Goal: Task Accomplishment & Management: Complete application form

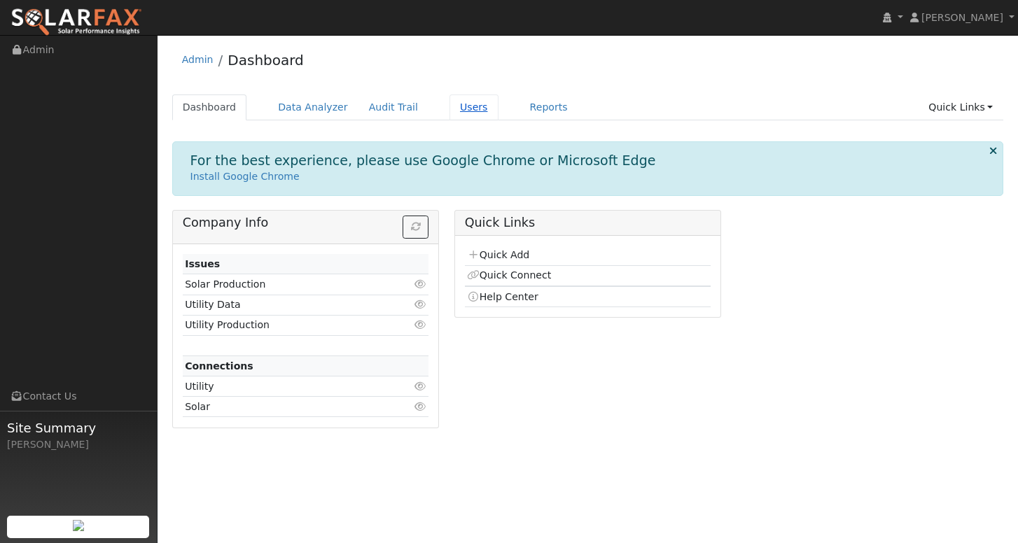
click at [467, 106] on link "Users" at bounding box center [473, 107] width 49 height 26
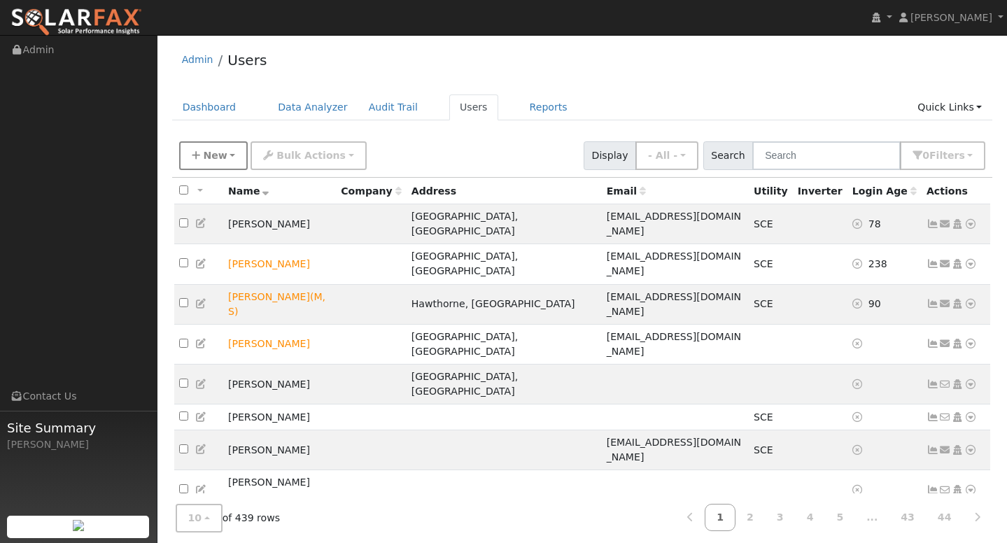
click at [225, 155] on button "New" at bounding box center [213, 155] width 69 height 29
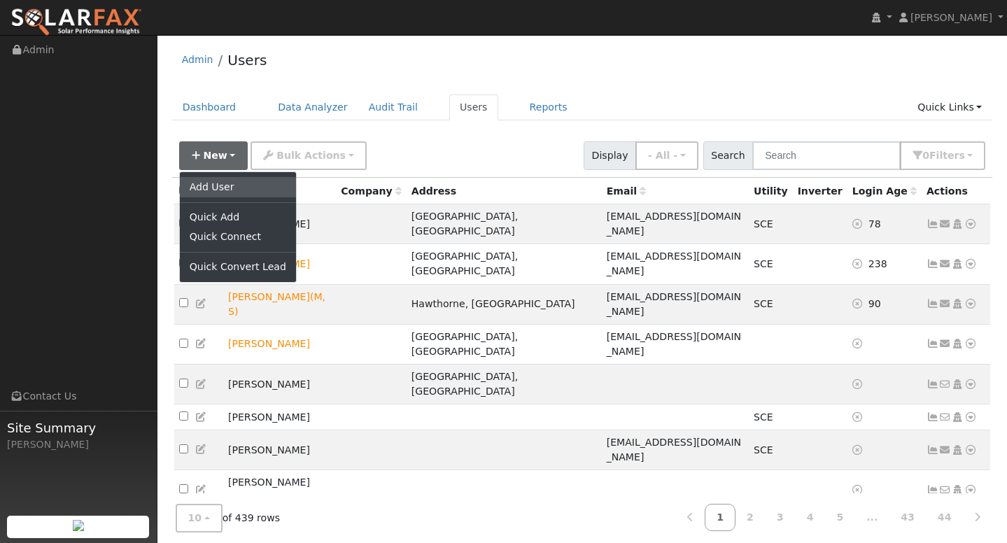
click at [218, 191] on link "Add User" at bounding box center [238, 187] width 116 height 20
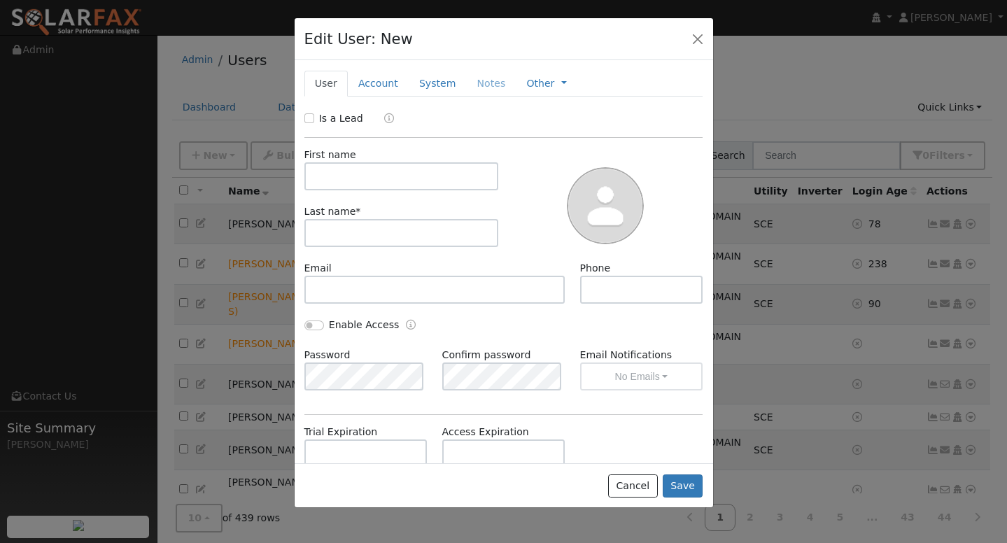
click at [367, 190] on div "First name Last name *" at bounding box center [402, 204] width 204 height 113
click at [372, 181] on input "text" at bounding box center [401, 176] width 195 height 28
type input "[PERSON_NAME]"
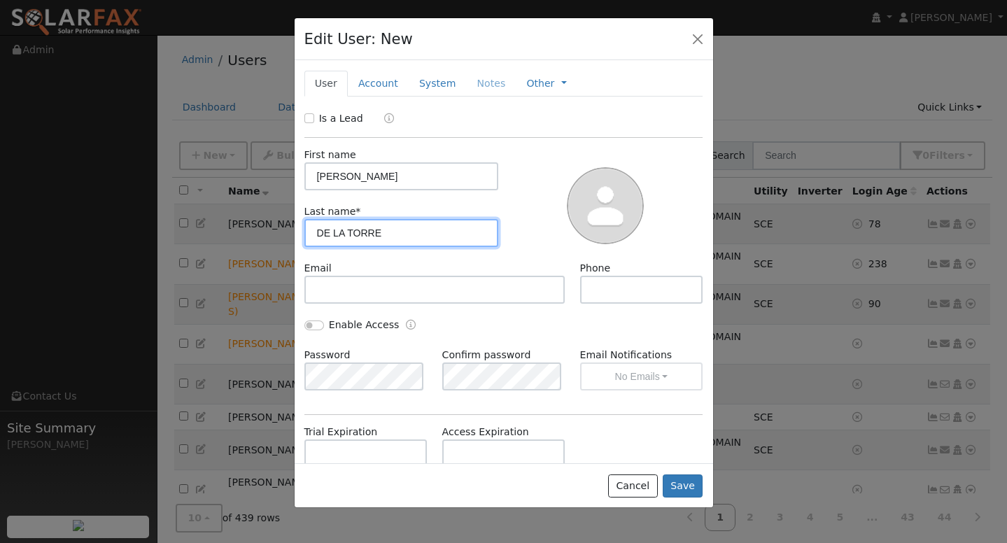
type input "DE LA TORRE"
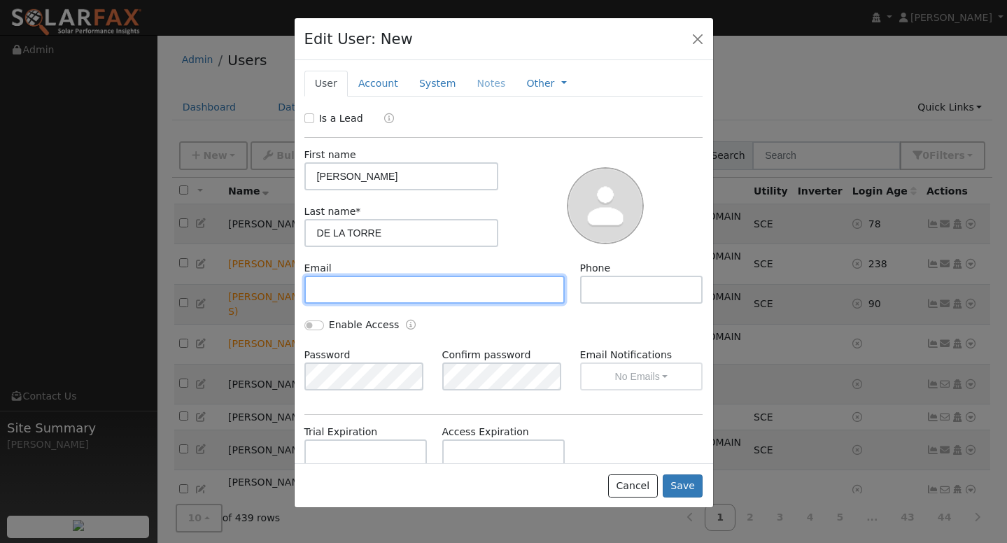
paste input "[EMAIL_ADDRESS][DOMAIN_NAME]"
type input "[EMAIL_ADDRESS][DOMAIN_NAME]"
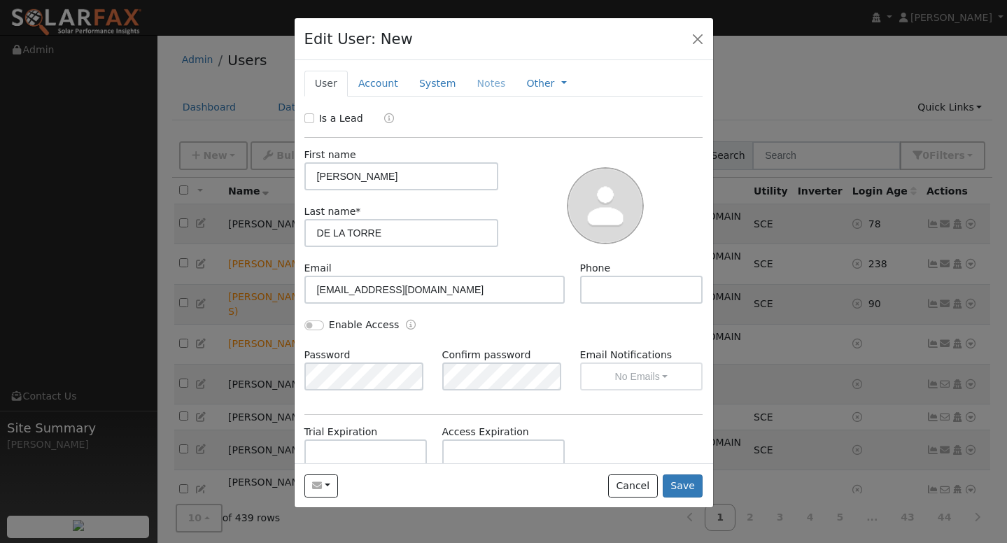
click at [531, 262] on div "Email [EMAIL_ADDRESS][DOMAIN_NAME]" at bounding box center [435, 282] width 276 height 43
click at [598, 294] on input "text" at bounding box center [641, 290] width 123 height 28
paste input "7145145907"
type input "7145145907"
click at [683, 477] on button "Save" at bounding box center [683, 487] width 41 height 24
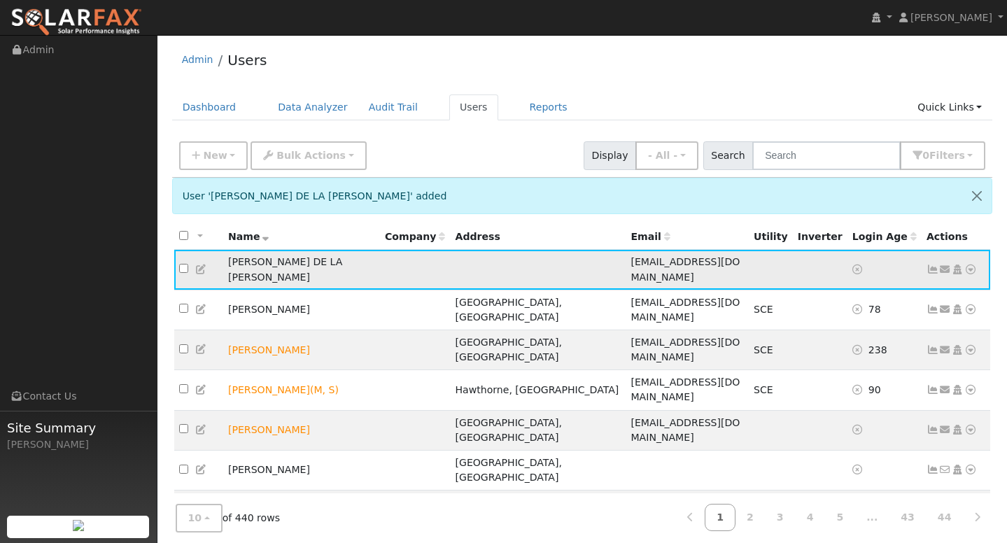
click at [970, 265] on icon at bounding box center [971, 270] width 13 height 10
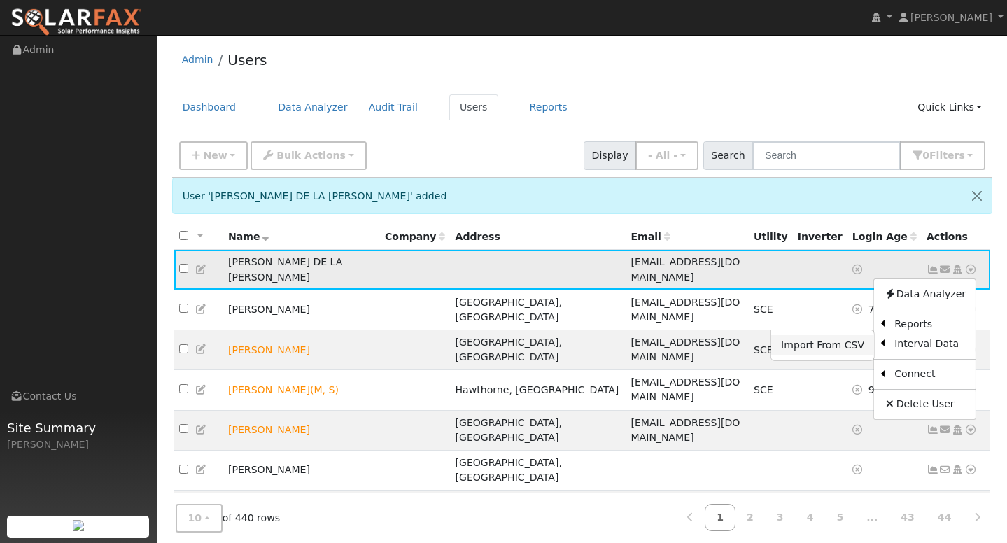
click at [824, 340] on link "Import From CSV" at bounding box center [822, 345] width 103 height 20
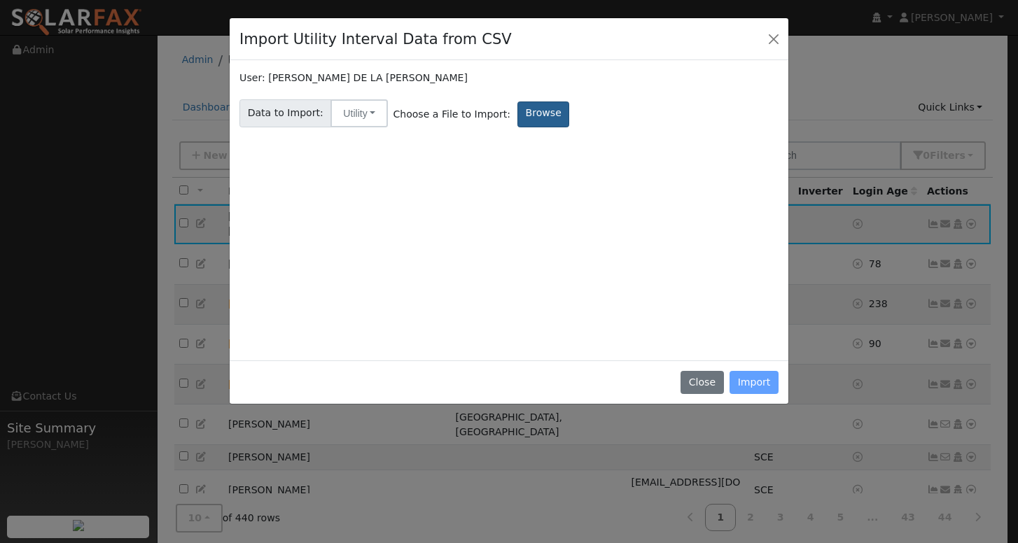
click at [529, 115] on label "Browse" at bounding box center [543, 114] width 52 height 26
click at [0, 0] on input "Browse" at bounding box center [0, 0] width 0 height 0
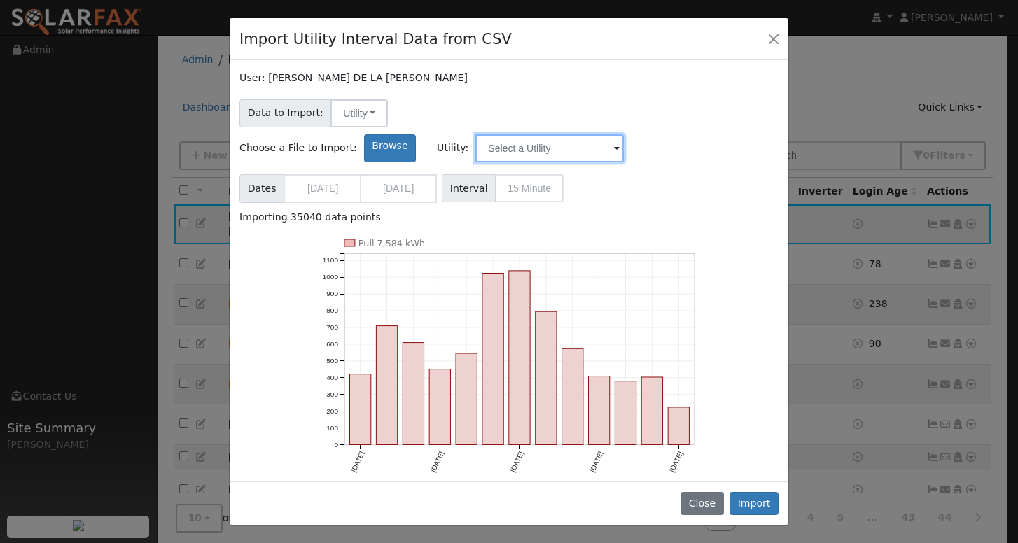
click at [624, 134] on input "text" at bounding box center [549, 148] width 148 height 28
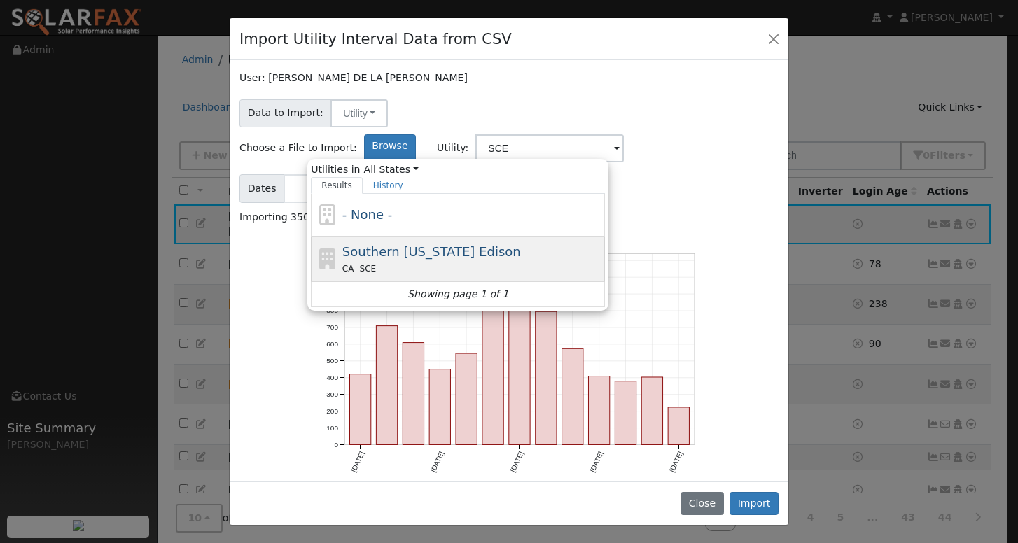
click at [602, 242] on div "Southern [US_STATE] Edison CA - SCE" at bounding box center [472, 259] width 260 height 34
type input "Southern [US_STATE] Edison"
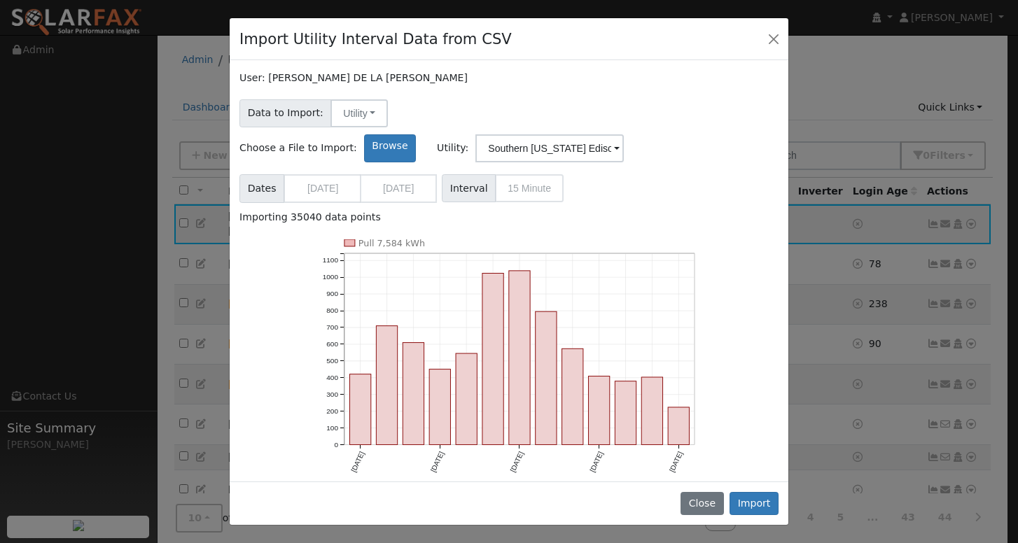
scroll to position [18, 0]
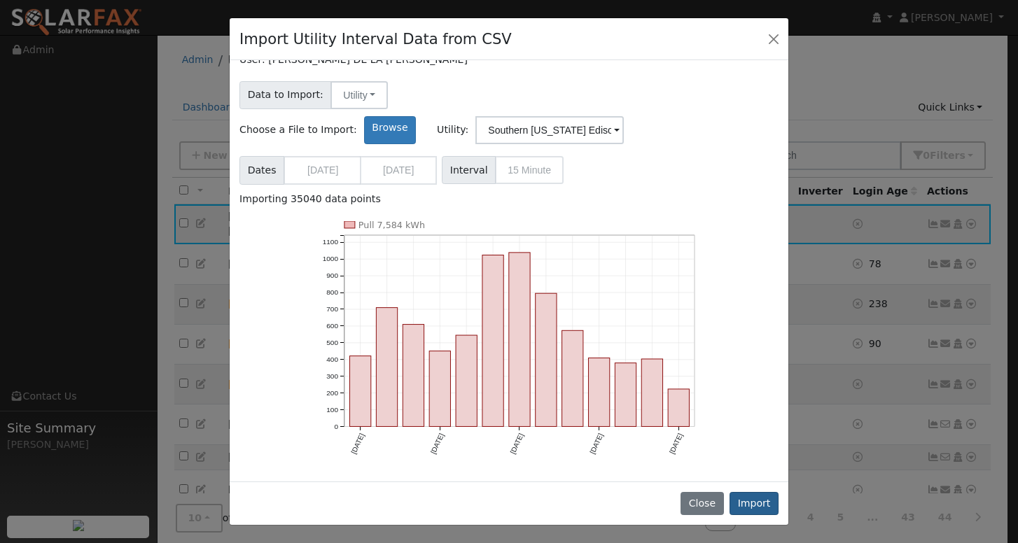
click at [759, 509] on button "Import" at bounding box center [753, 504] width 49 height 24
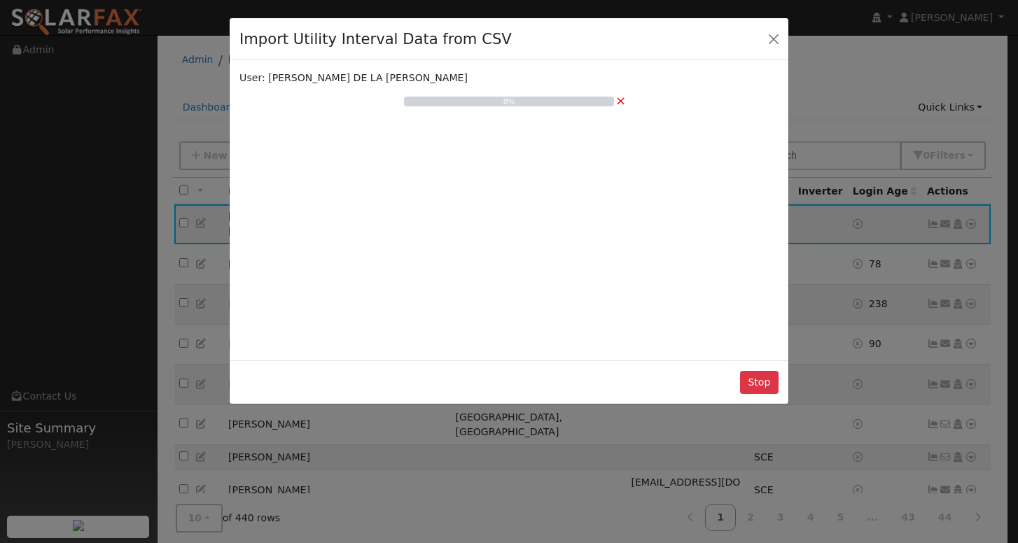
scroll to position [0, 0]
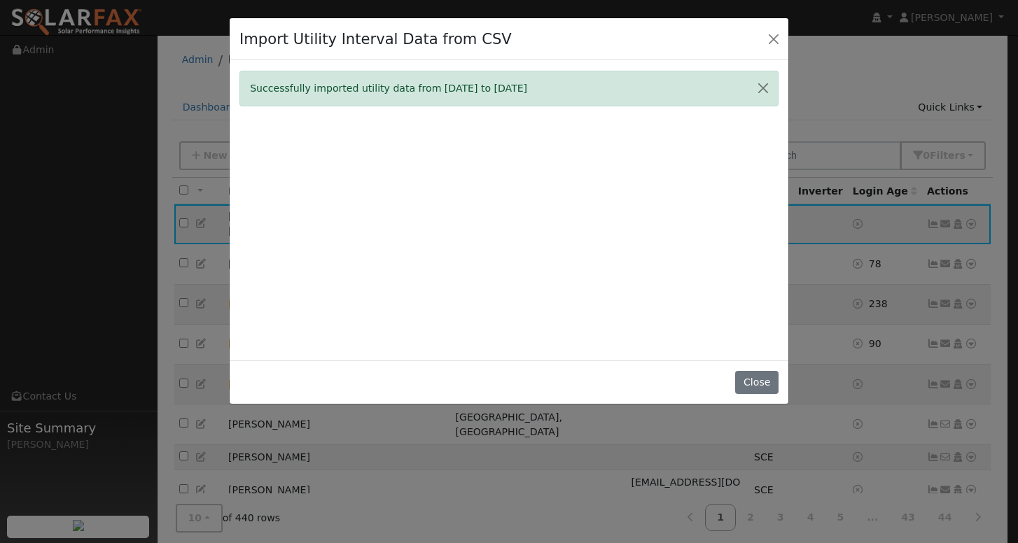
click at [761, 405] on div "Close" at bounding box center [509, 382] width 559 height 44
click at [765, 395] on button "Close" at bounding box center [756, 383] width 43 height 24
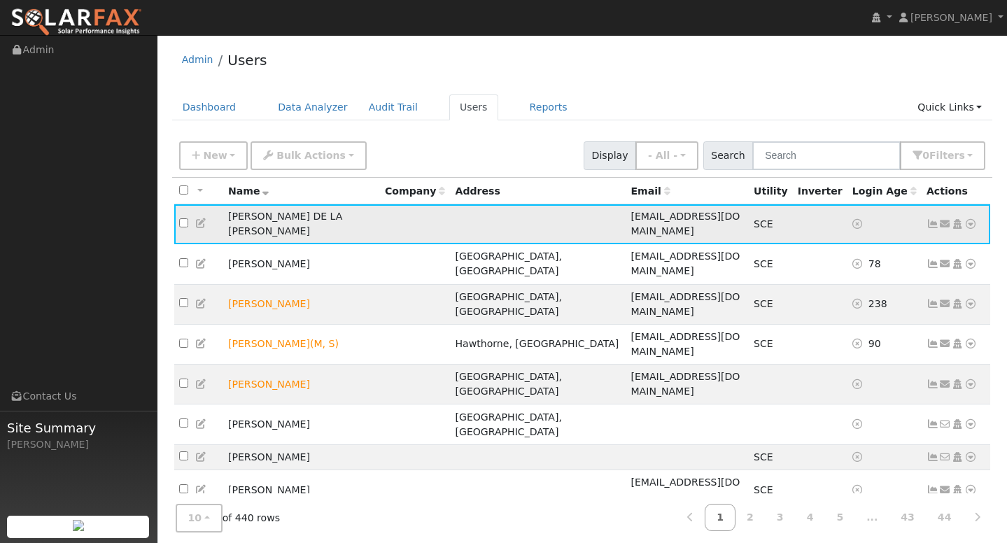
click at [934, 219] on icon at bounding box center [933, 224] width 13 height 10
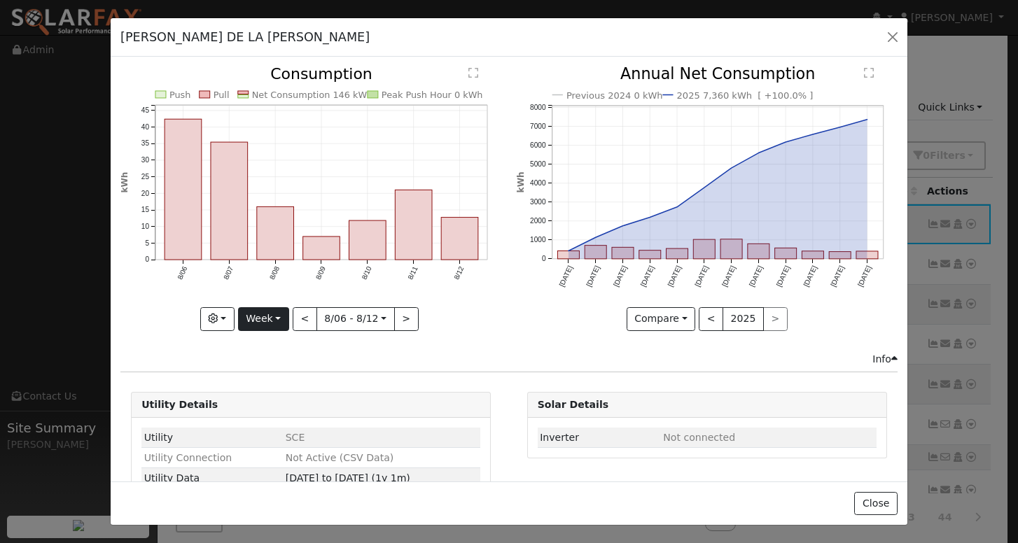
click at [278, 314] on button "Week" at bounding box center [263, 319] width 51 height 24
click at [276, 405] on link "Year" at bounding box center [287, 407] width 97 height 20
type input "[DATE]"
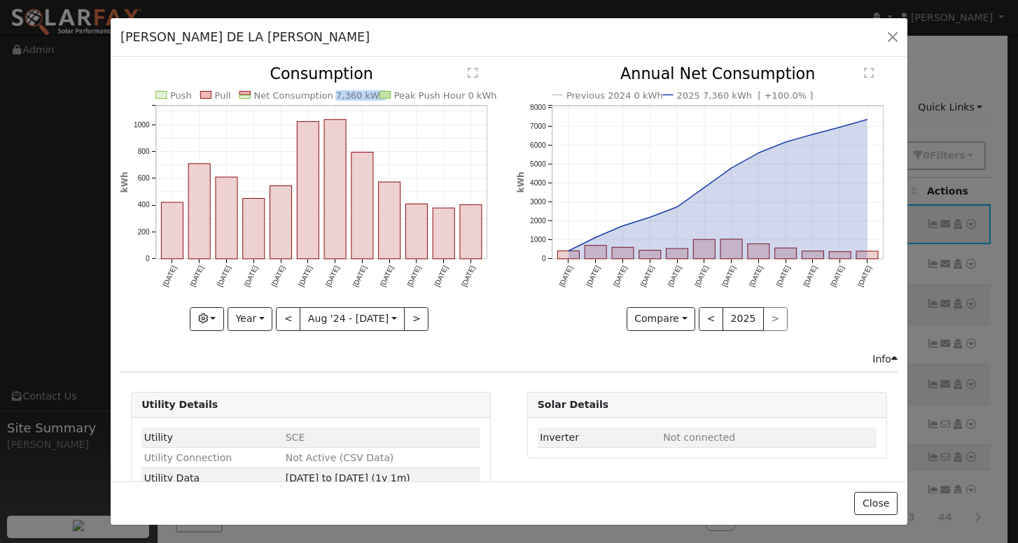
copy text "7,360 kWh"
drag, startPoint x: 365, startPoint y: 95, endPoint x: 324, endPoint y: 99, distance: 41.4
click at [324, 99] on text "Net Consumption 7,360 kWh" at bounding box center [320, 95] width 132 height 10
